Goal: Share content: Distribute website content to other platforms or users

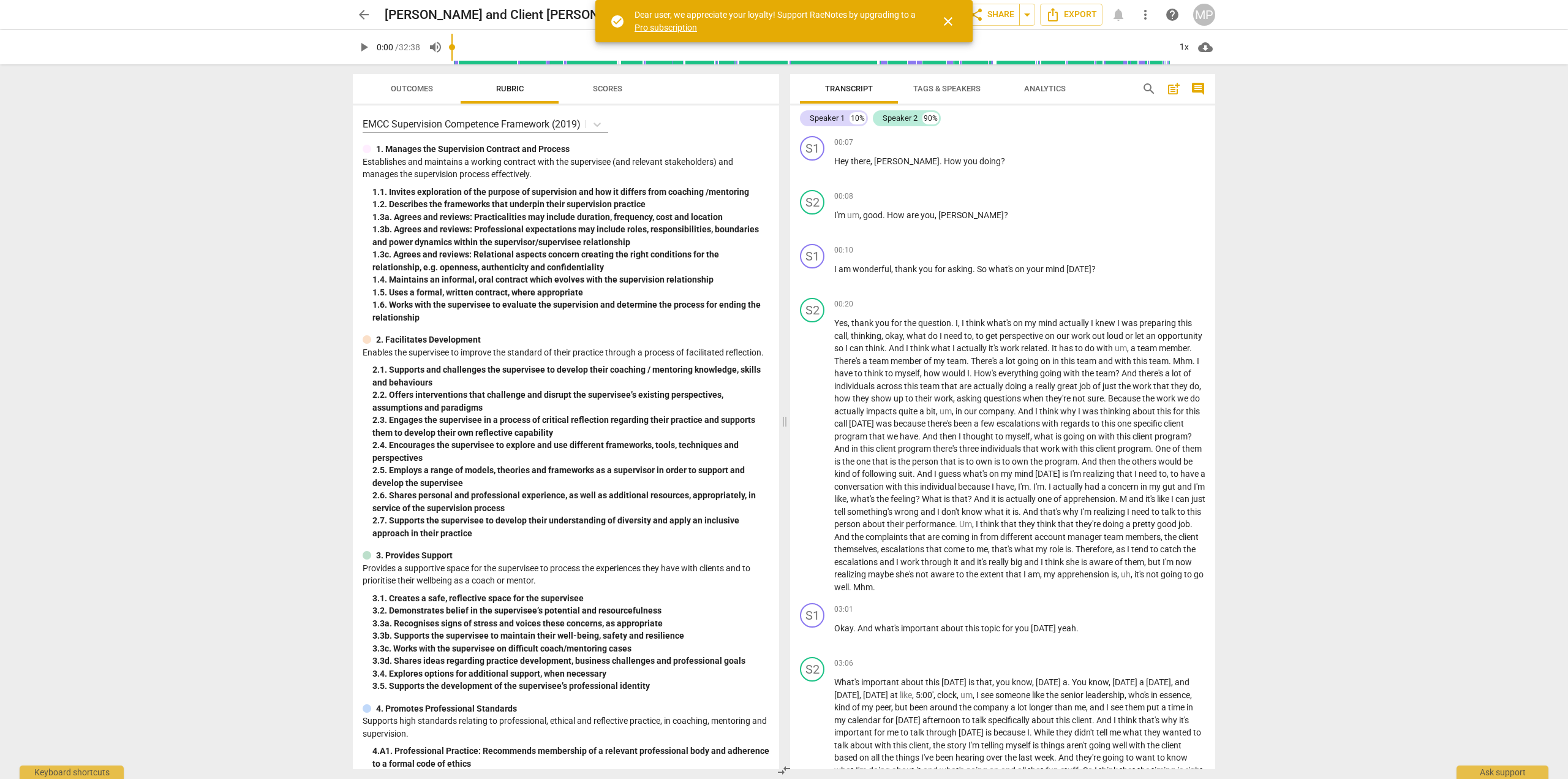
click at [950, 21] on span "close" at bounding box center [948, 21] width 14 height 14
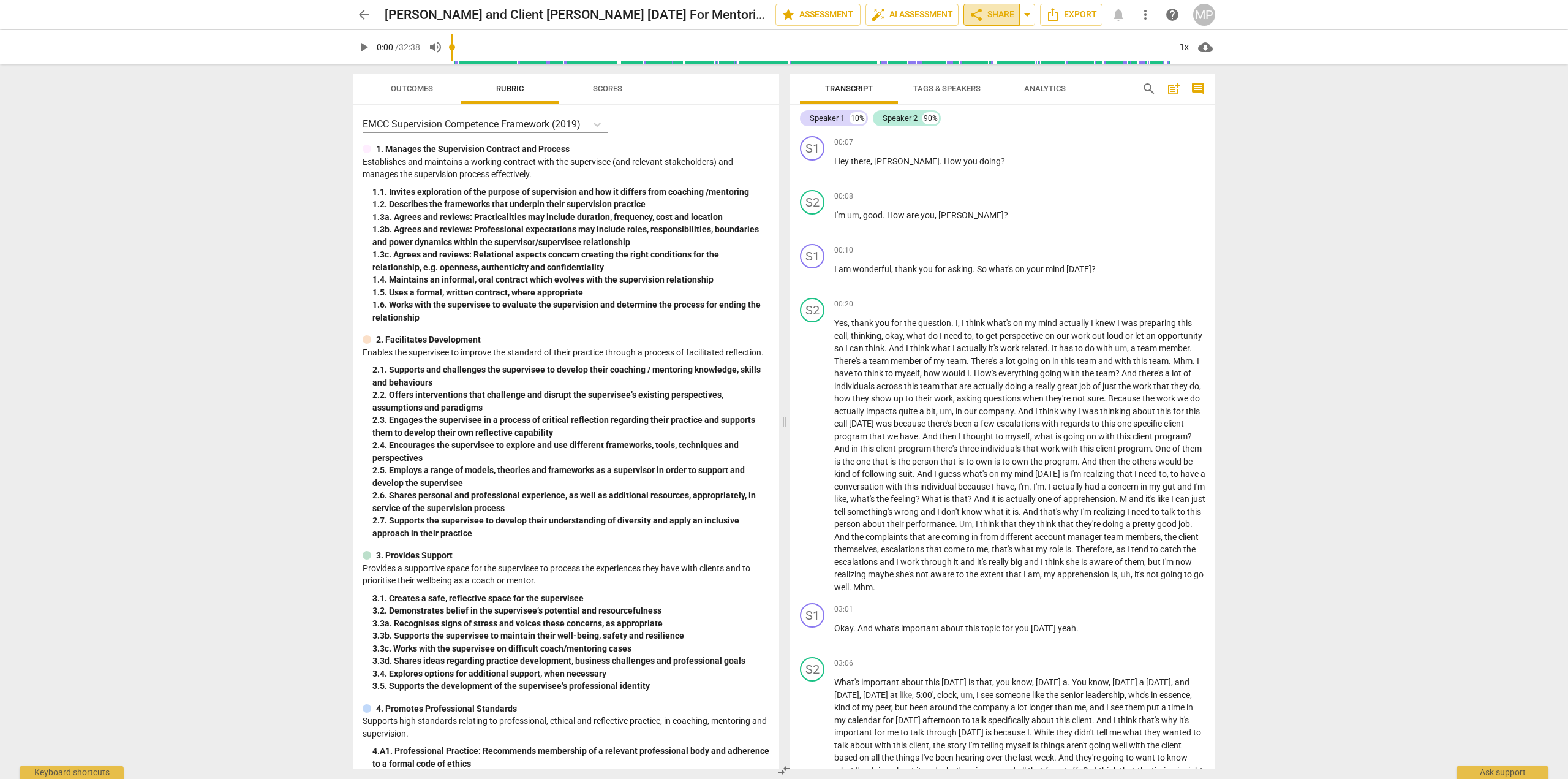
click at [996, 11] on span "share Share" at bounding box center [991, 14] width 45 height 14
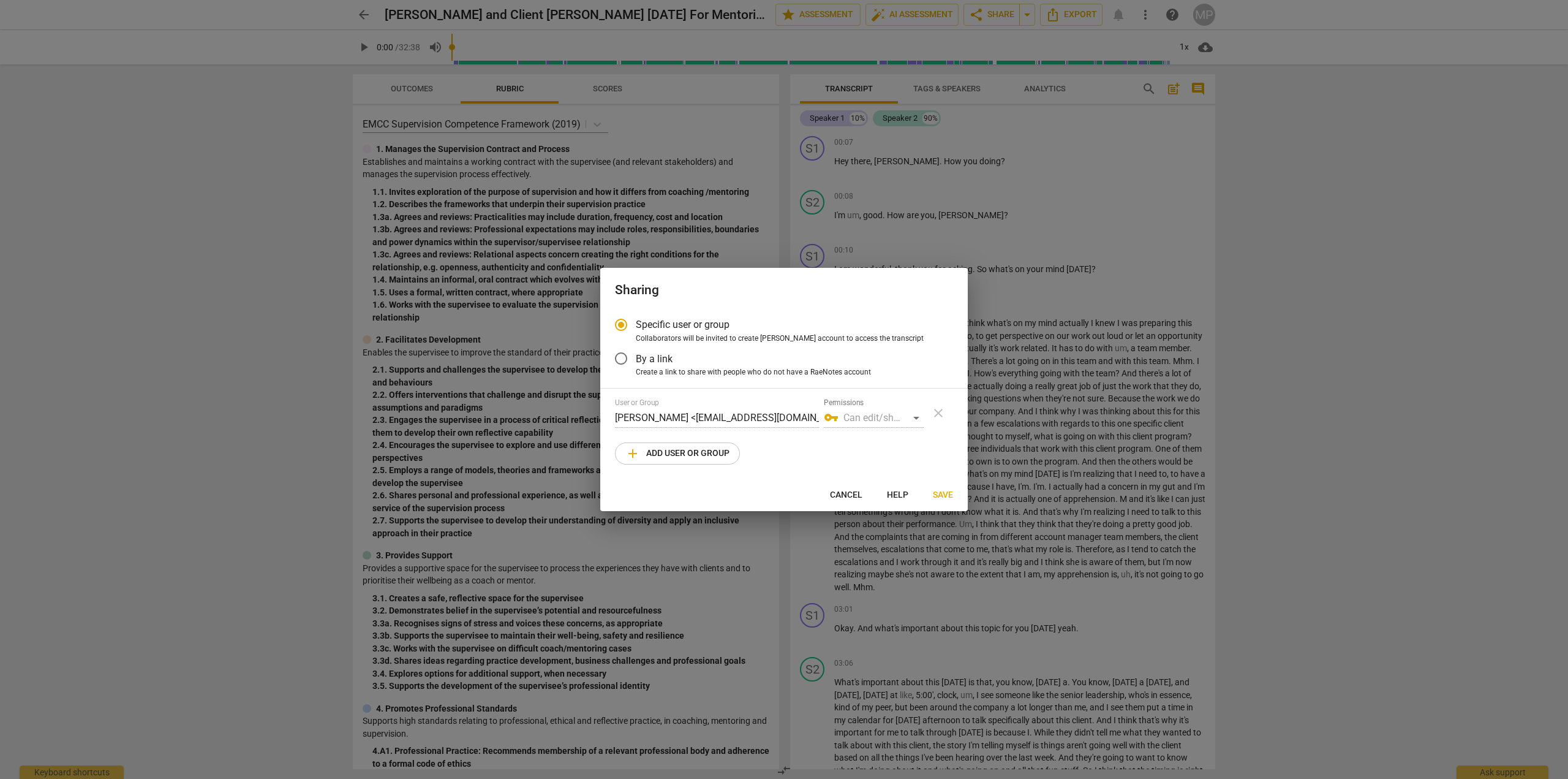
click at [917, 418] on div "vpn_key Can edit/share" at bounding box center [874, 418] width 100 height 20
click at [871, 416] on div "vpn_key Can edit/share" at bounding box center [874, 418] width 100 height 20
click at [704, 451] on span "add Add user or group" at bounding box center [677, 453] width 104 height 14
radio input "false"
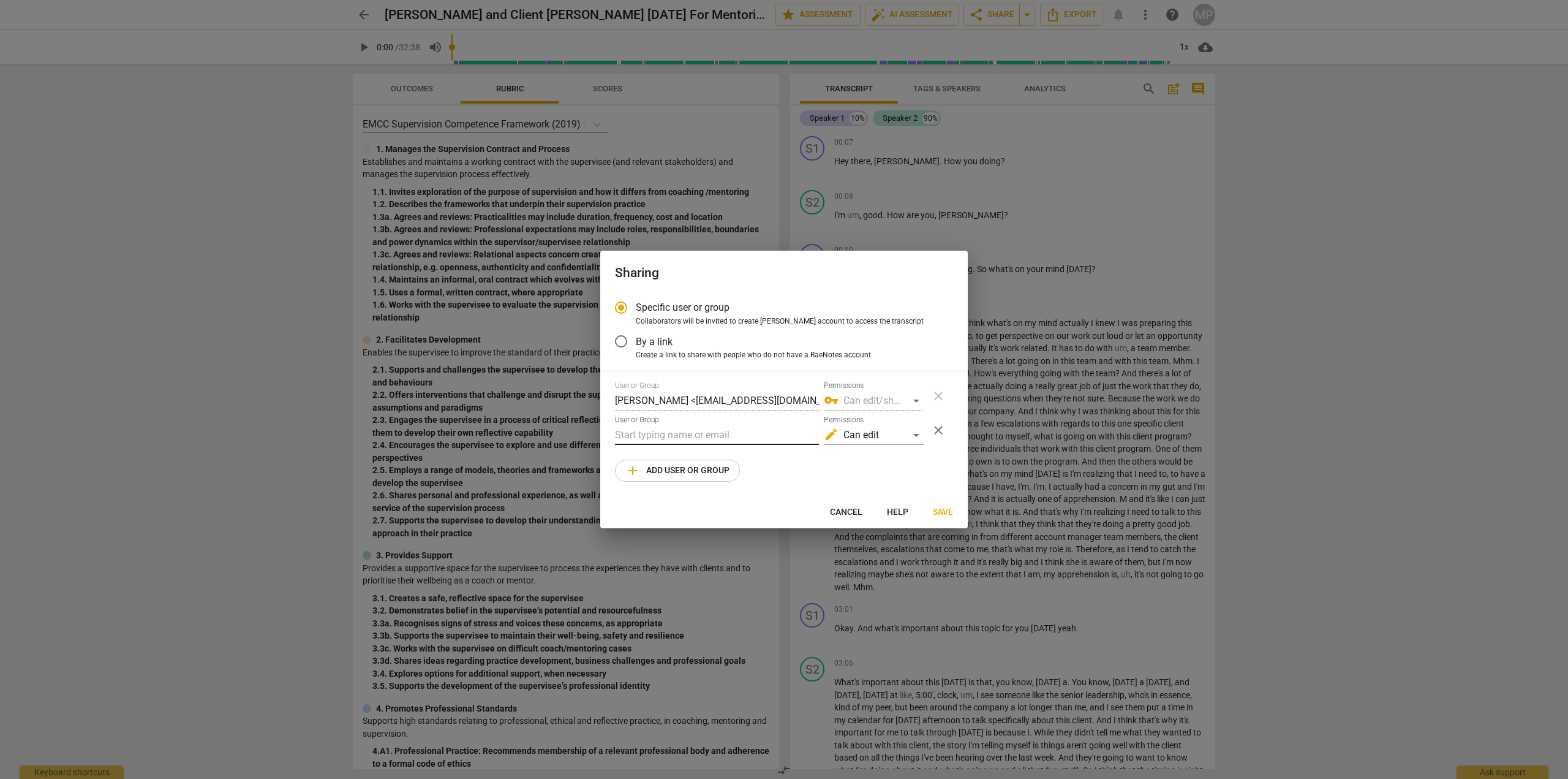
click at [699, 437] on input "text" at bounding box center [716, 435] width 204 height 20
paste input "[PERSON_NAME][EMAIL_ADDRESS][DOMAIN_NAME]"
type input "[PERSON_NAME][EMAIL_ADDRESS][DOMAIN_NAME]"
click at [917, 433] on div "edit Can edit" at bounding box center [874, 435] width 100 height 20
click at [883, 463] on li "vpn_key Can edit/share" at bounding box center [875, 464] width 103 height 29
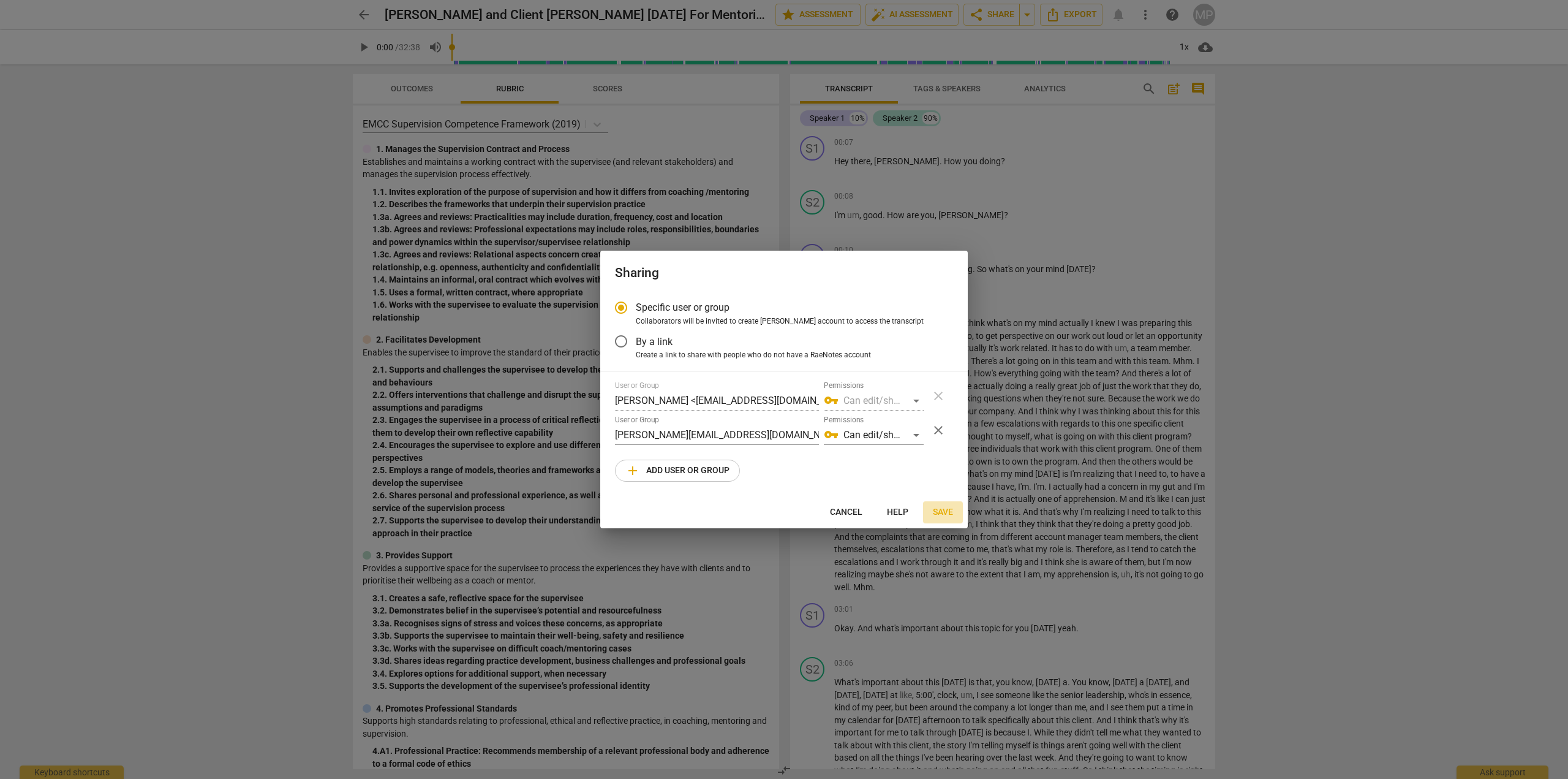
click at [941, 509] on span "Save" at bounding box center [943, 512] width 20 height 12
radio input "false"
type input "[PERSON_NAME] <[PERSON_NAME][EMAIL_ADDRESS][DOMAIN_NAME]>"
